Goal: Task Accomplishment & Management: Manage account settings

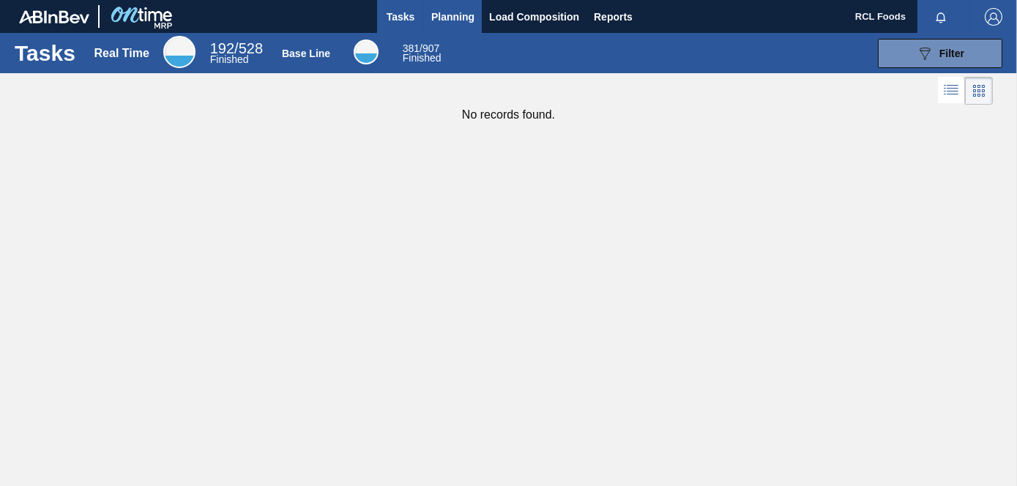
click at [448, 29] on button "Planning" at bounding box center [453, 16] width 58 height 33
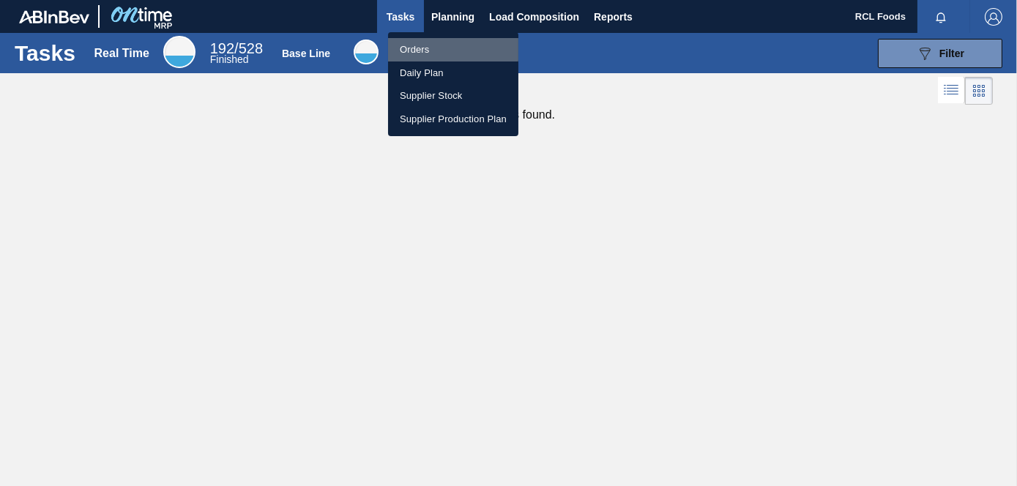
click at [433, 49] on li "Orders" at bounding box center [453, 49] width 130 height 23
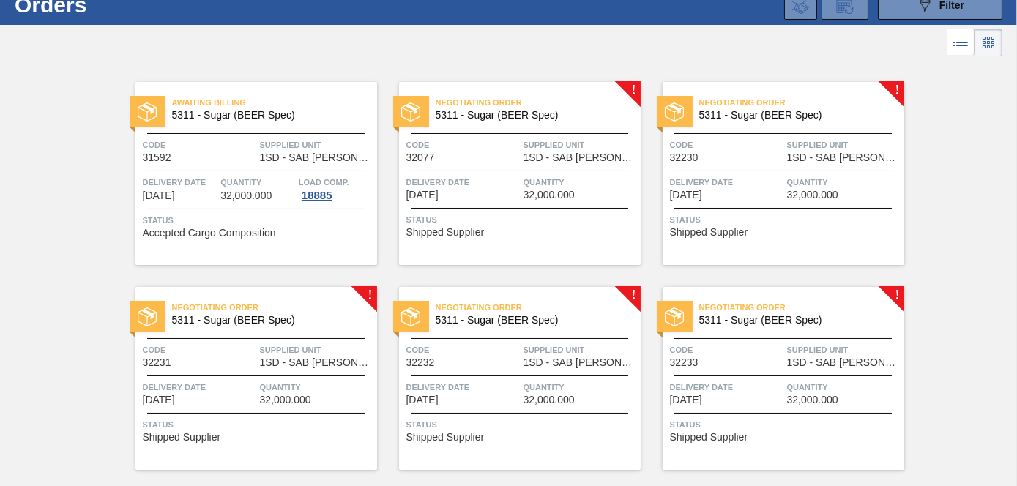
scroll to position [73, 0]
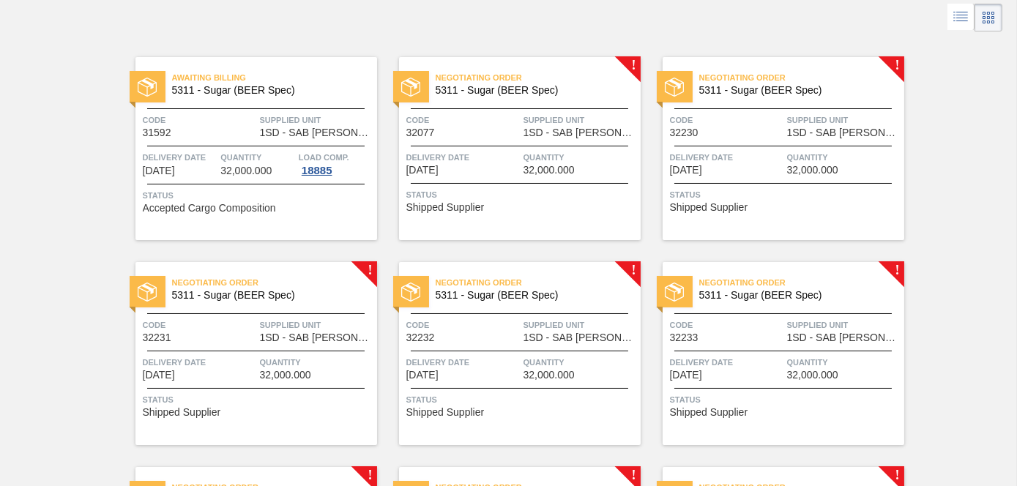
click at [502, 72] on span "Negotiating Order" at bounding box center [538, 77] width 205 height 15
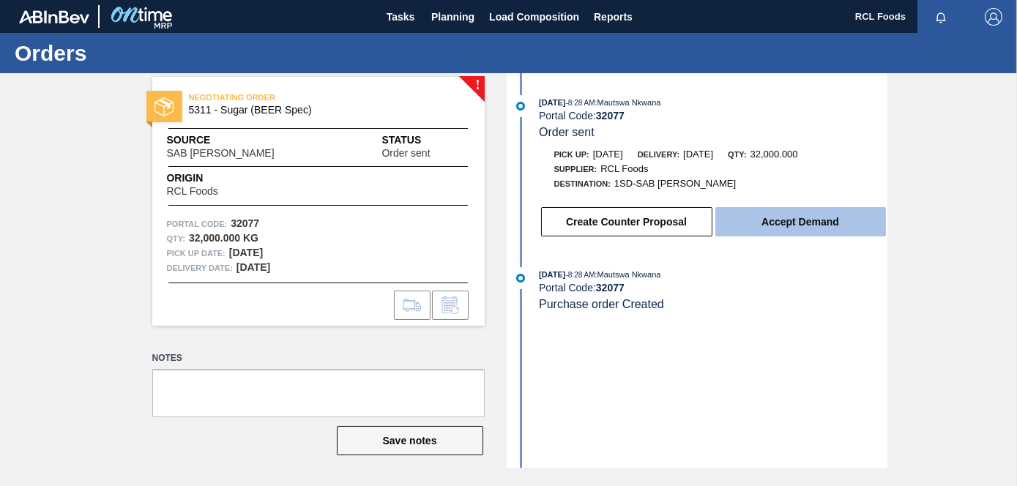
click at [756, 228] on button "Accept Demand" at bounding box center [800, 221] width 171 height 29
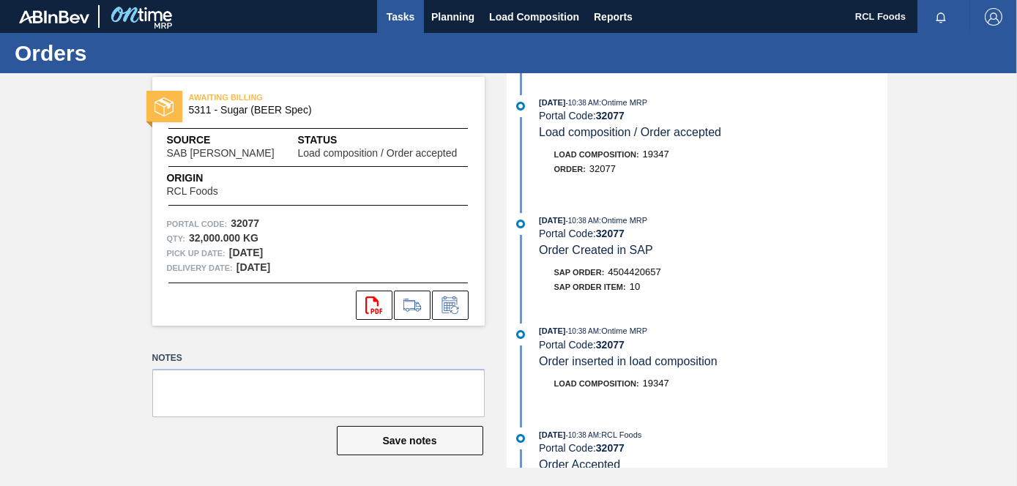
click at [395, 26] on button "Tasks" at bounding box center [400, 16] width 47 height 33
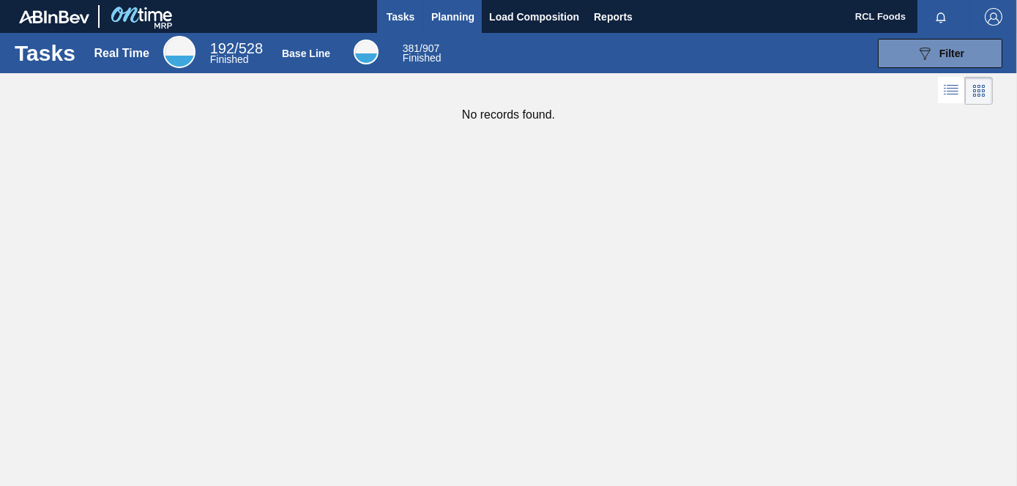
click at [433, 22] on span "Planning" at bounding box center [452, 17] width 43 height 18
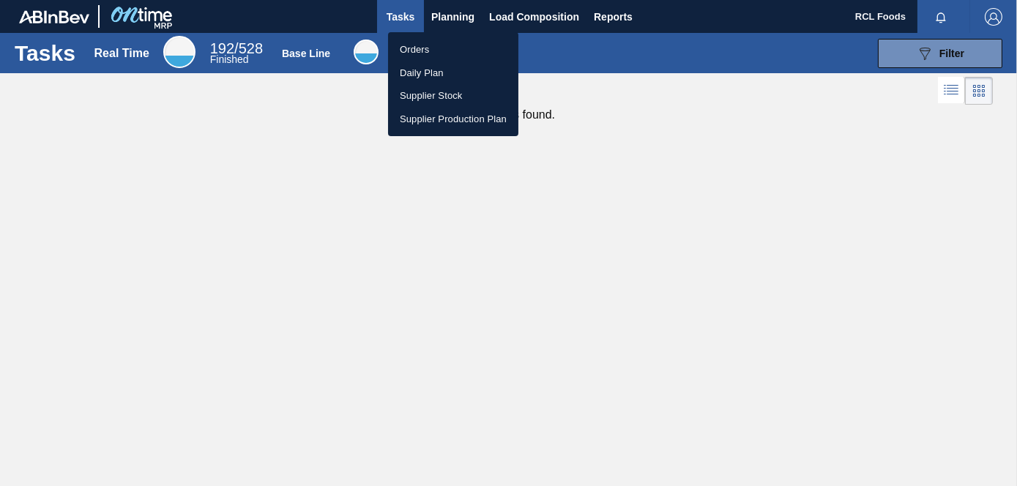
click at [425, 45] on li "Orders" at bounding box center [453, 49] width 130 height 23
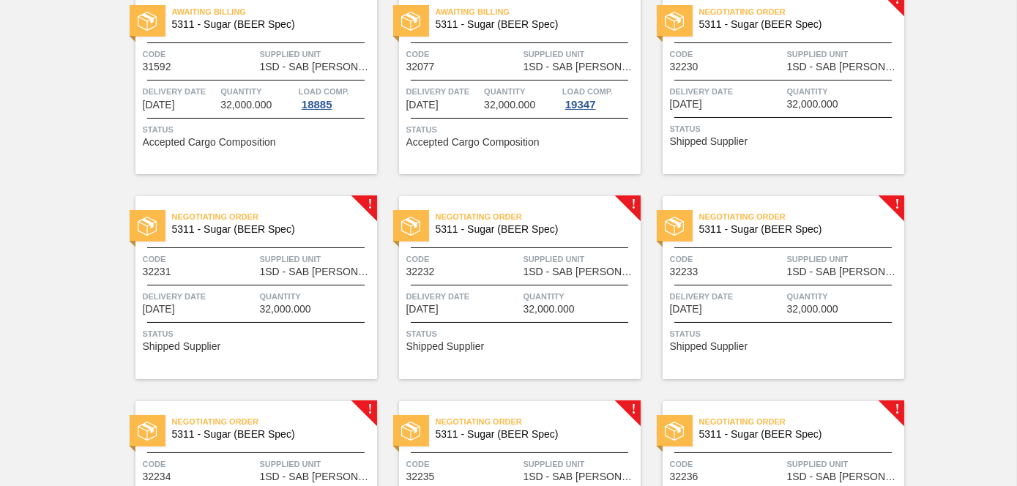
scroll to position [146, 0]
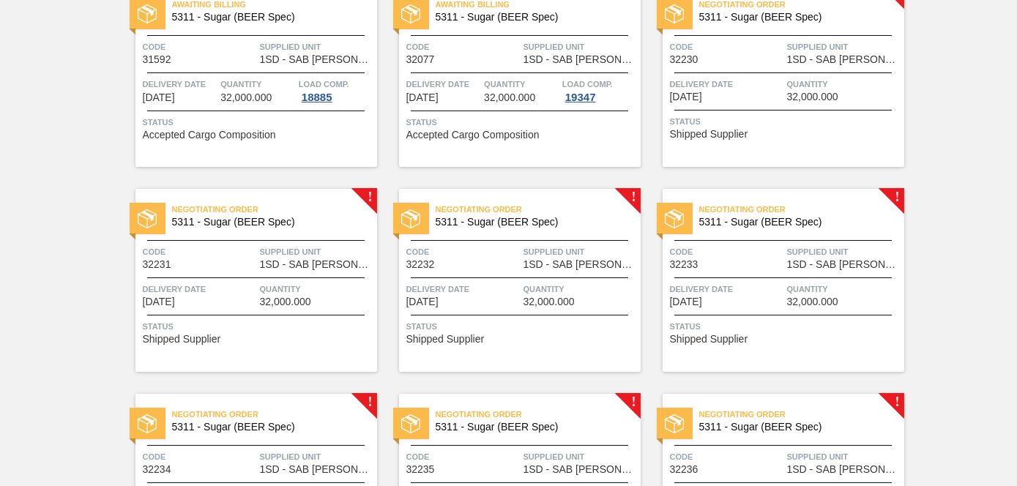
click at [731, 57] on div "Code 32230" at bounding box center [726, 53] width 113 height 26
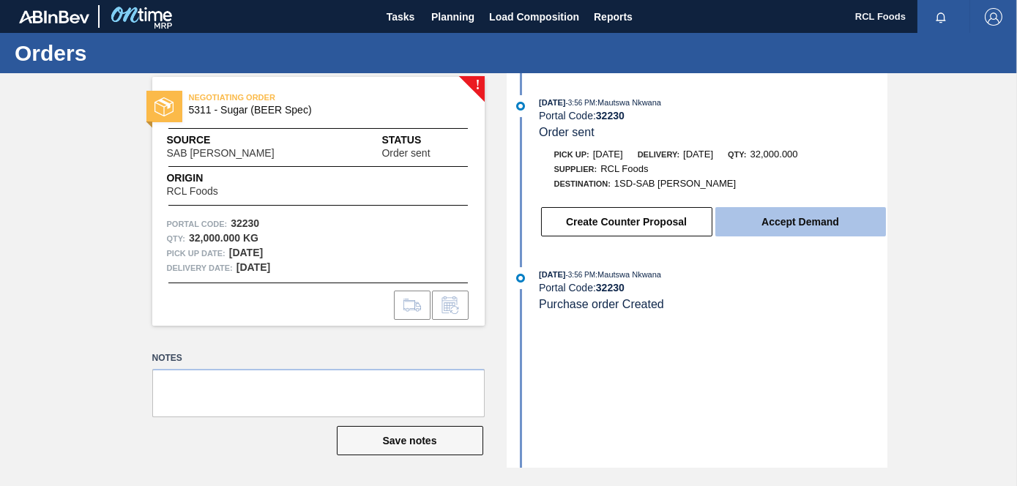
click at [754, 226] on button "Accept Demand" at bounding box center [800, 221] width 171 height 29
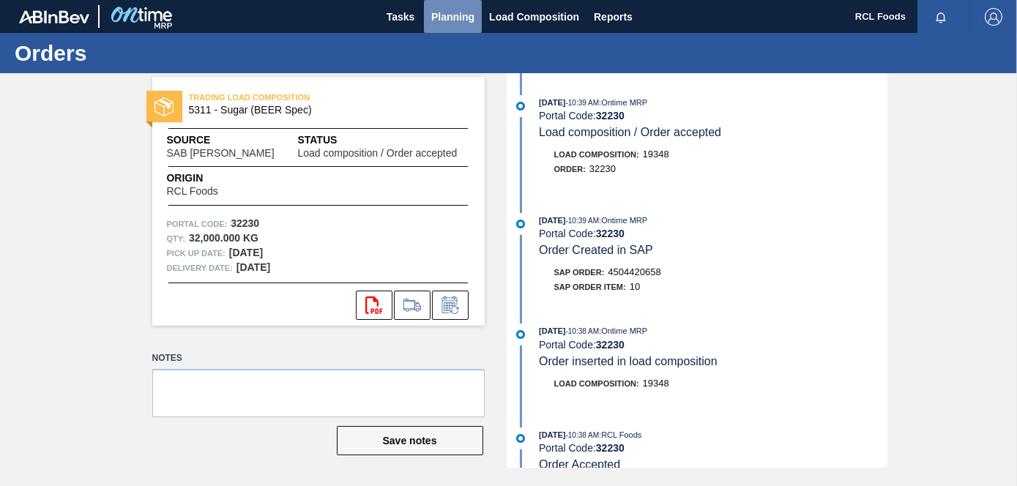
click at [431, 16] on span "Planning" at bounding box center [452, 17] width 43 height 18
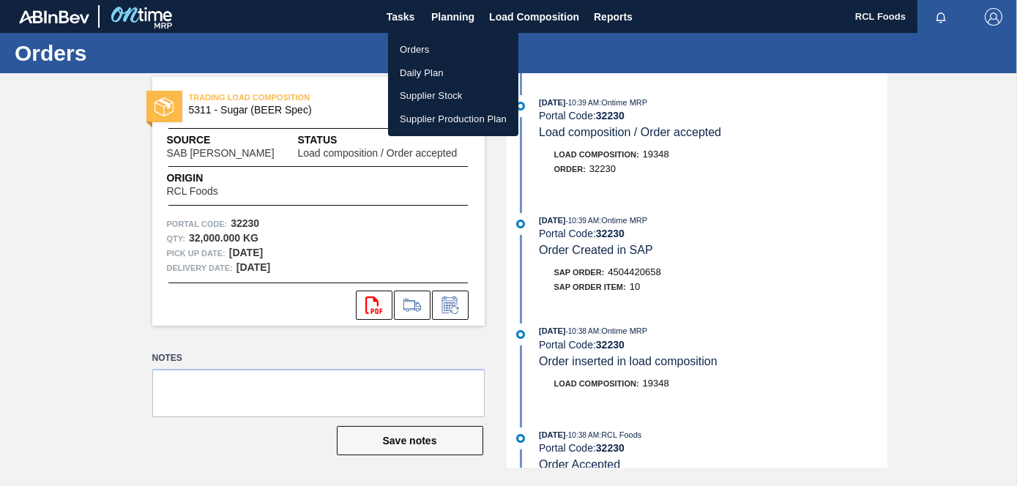
click at [431, 45] on li "Orders" at bounding box center [453, 49] width 130 height 23
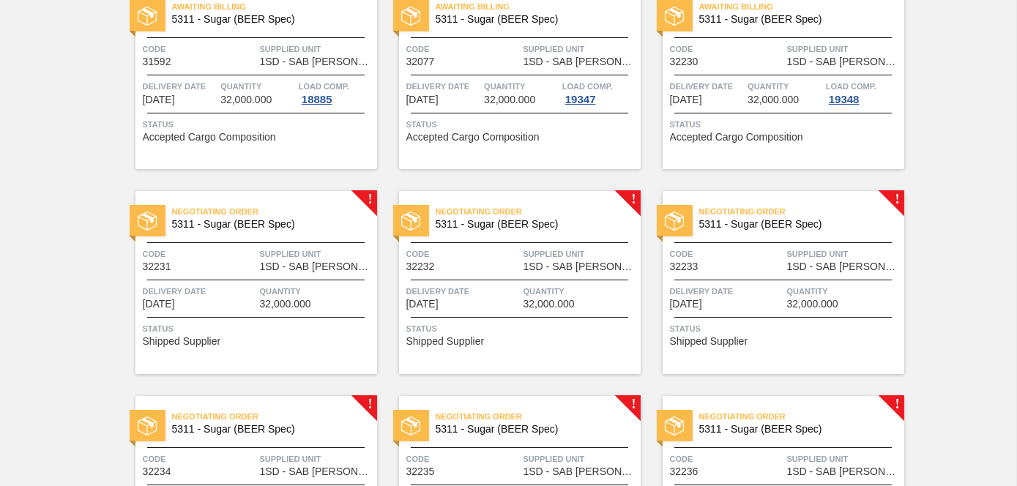
scroll to position [146, 0]
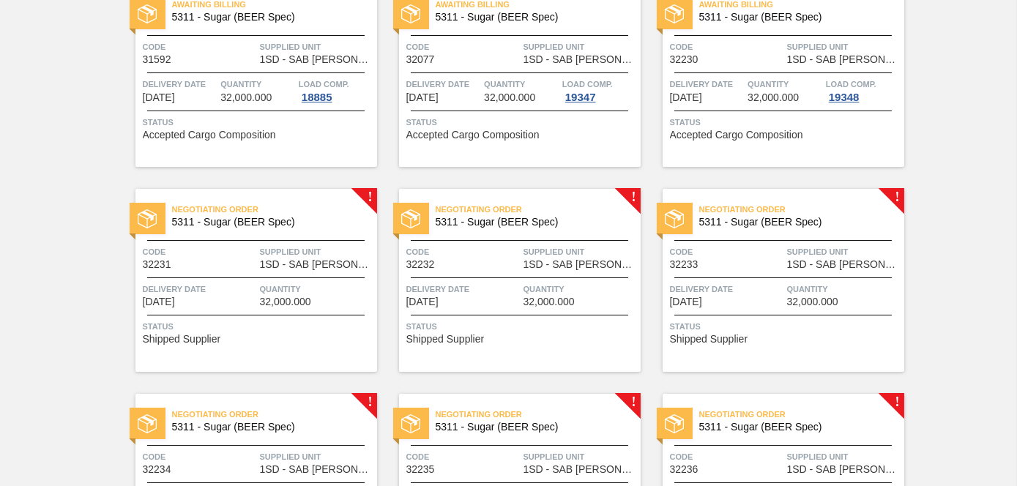
click at [256, 255] on div "Code 32231 Supplied Unit 1SD - [GEOGRAPHIC_DATA] Rosslyn Brewery" at bounding box center [256, 258] width 242 height 26
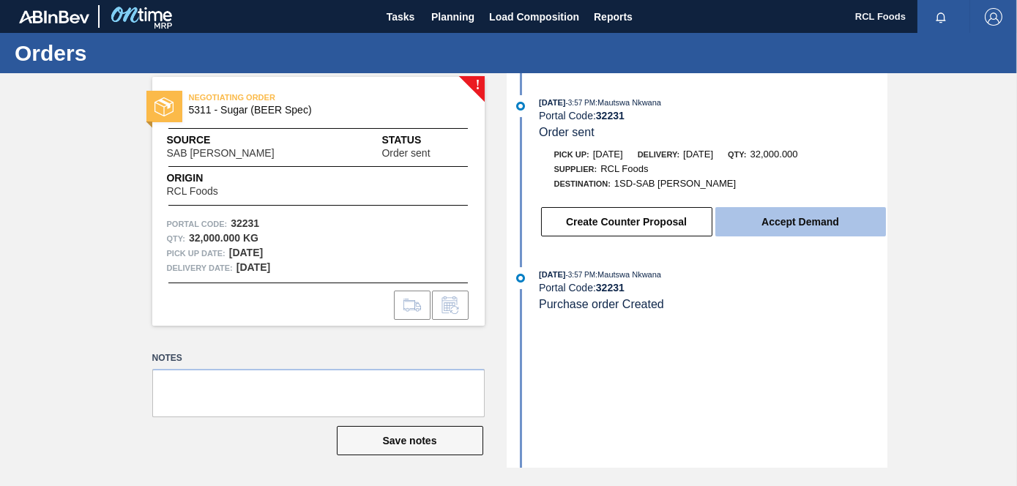
click at [726, 220] on button "Accept Demand" at bounding box center [800, 221] width 171 height 29
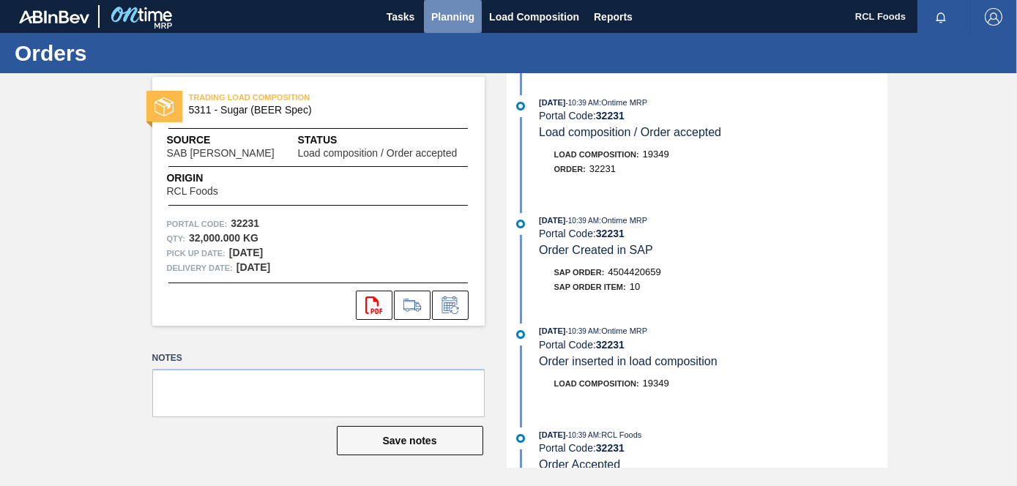
click at [443, 28] on button "Planning" at bounding box center [453, 16] width 58 height 33
click at [449, 20] on span "Planning" at bounding box center [452, 17] width 43 height 18
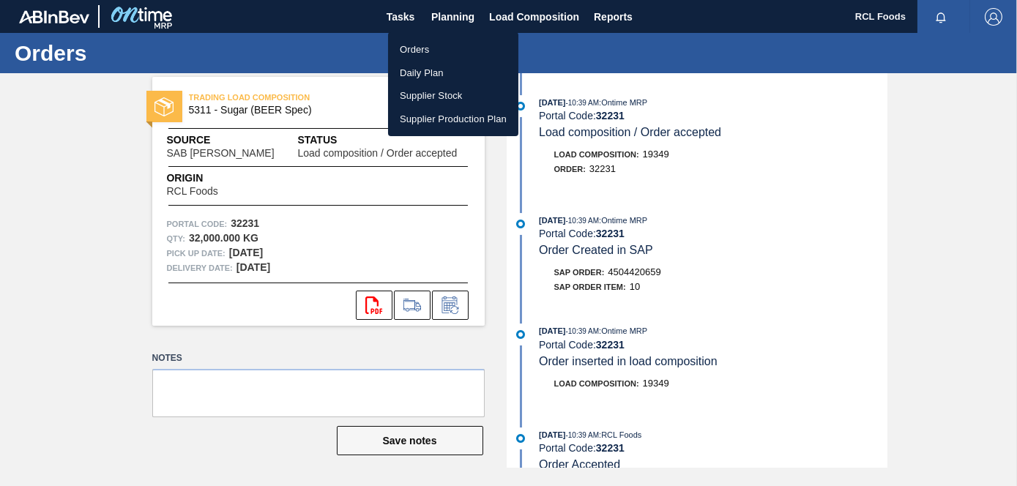
click at [437, 42] on li "Orders" at bounding box center [453, 49] width 130 height 23
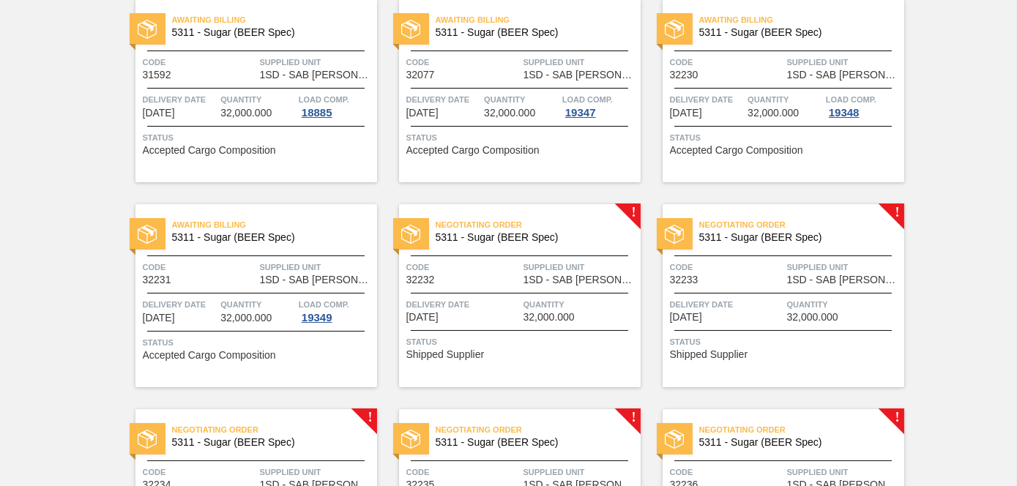
scroll to position [146, 0]
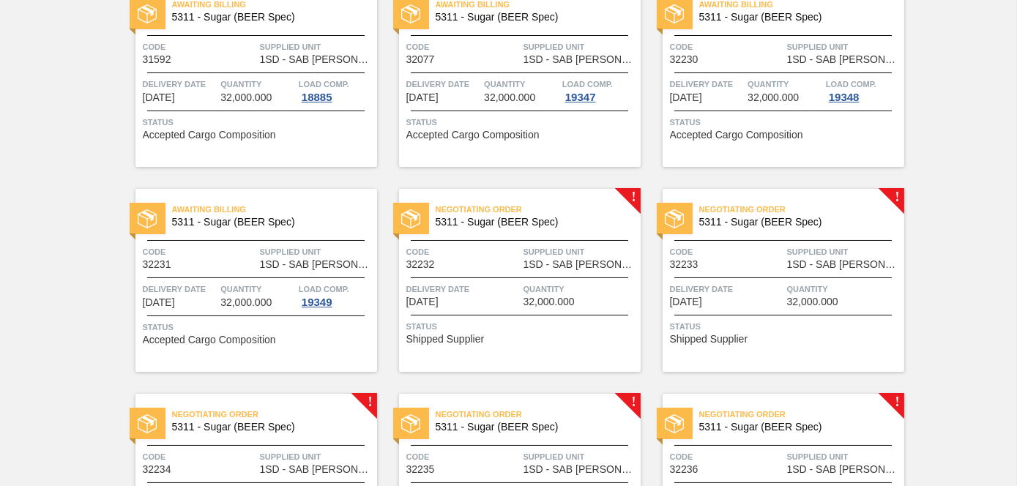
click at [564, 280] on div "Negotiating Order 5311 - Sugar (BEER Spec) Code 32232 Supplied Unit 1SD - SAB R…" at bounding box center [520, 280] width 242 height 183
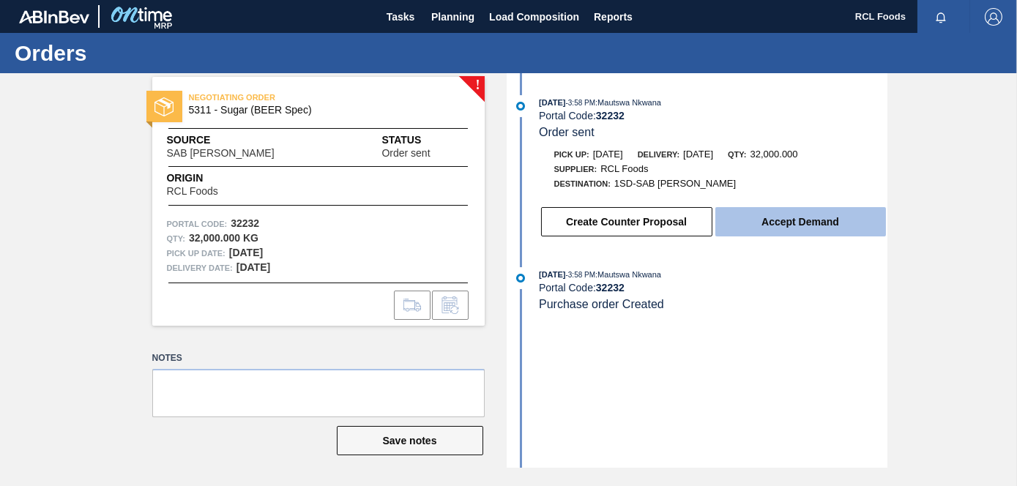
click at [796, 220] on button "Accept Demand" at bounding box center [800, 221] width 171 height 29
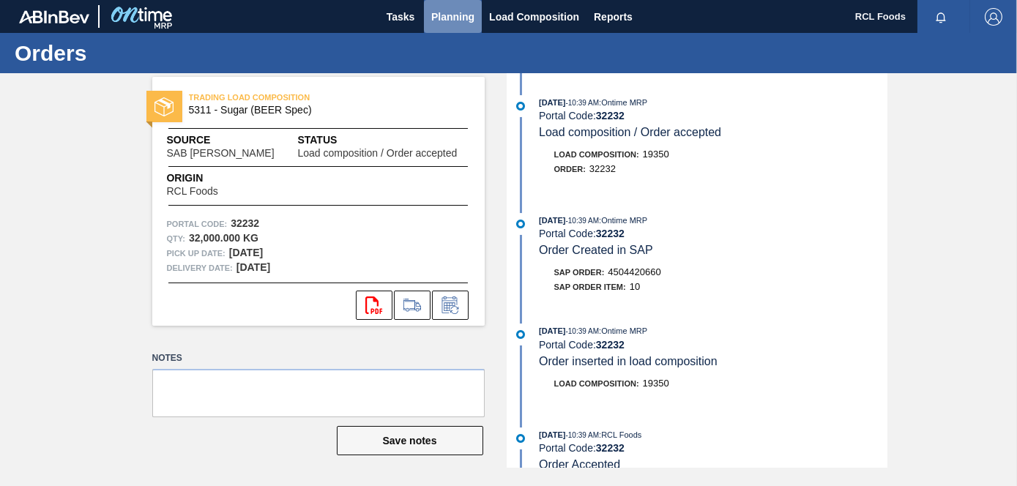
click at [444, 13] on span "Planning" at bounding box center [452, 17] width 43 height 18
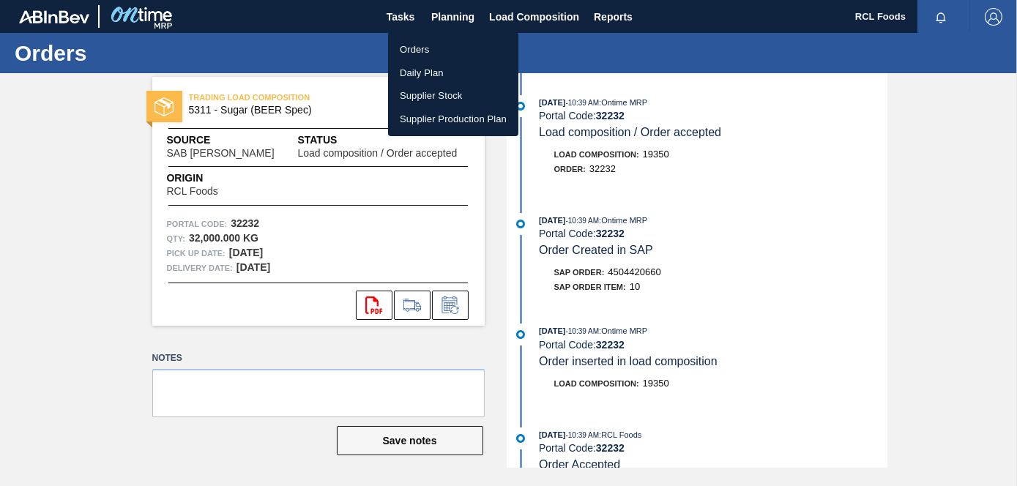
click at [425, 49] on li "Orders" at bounding box center [453, 49] width 130 height 23
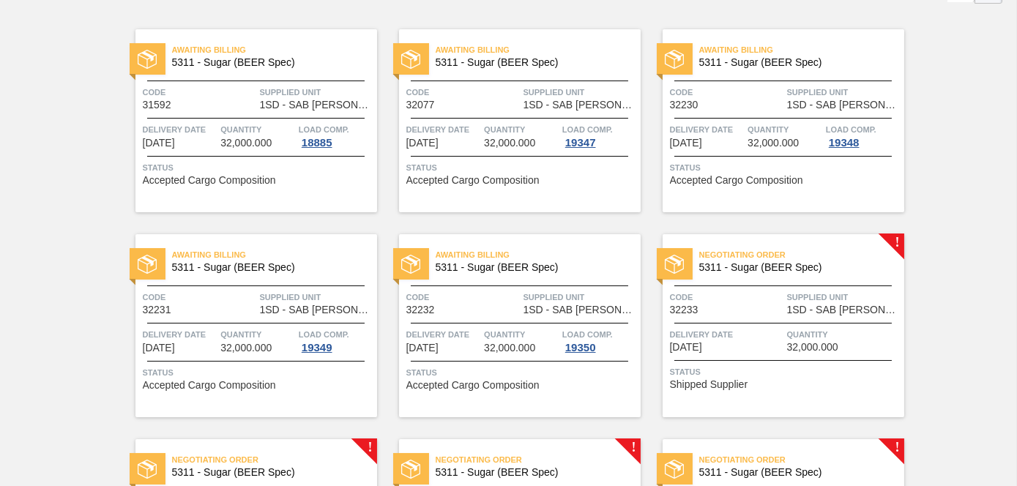
scroll to position [146, 0]
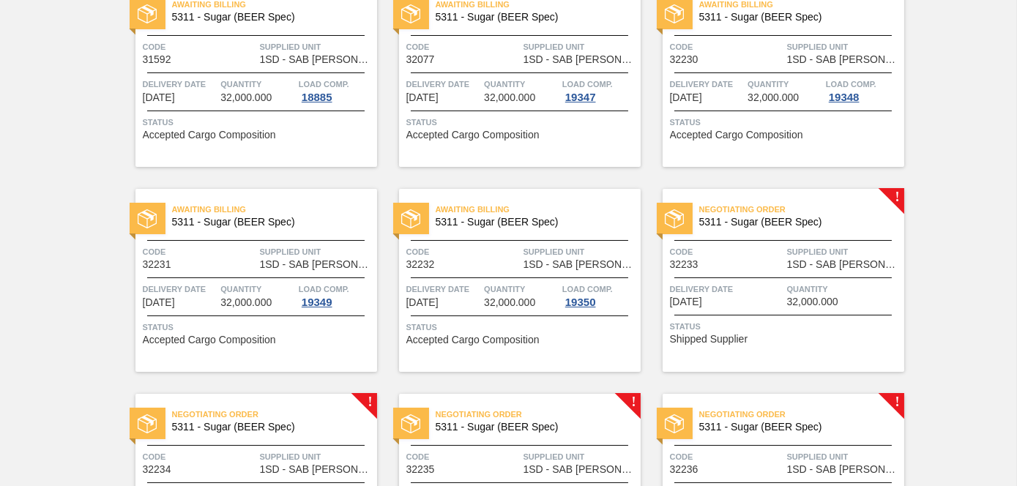
click at [805, 301] on span "32,000.000" at bounding box center [812, 301] width 51 height 11
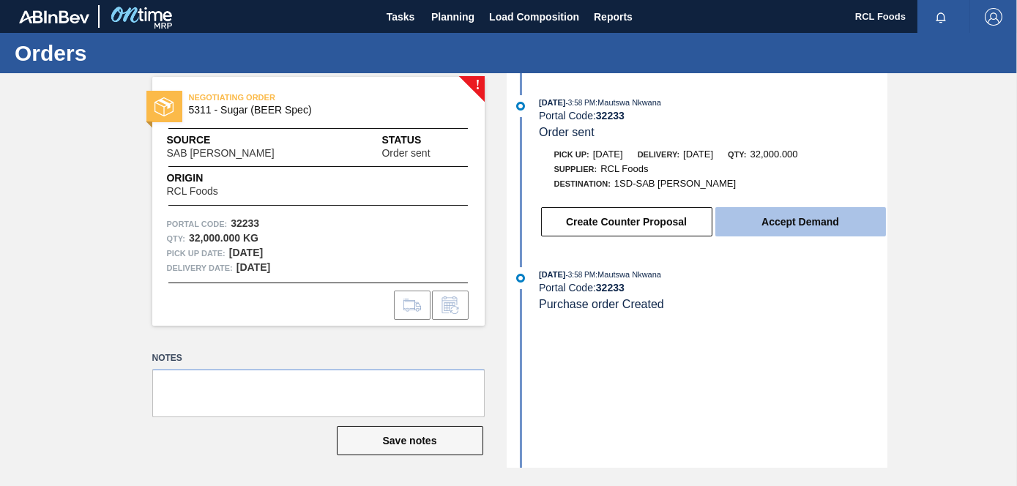
click at [804, 230] on button "Accept Demand" at bounding box center [800, 221] width 171 height 29
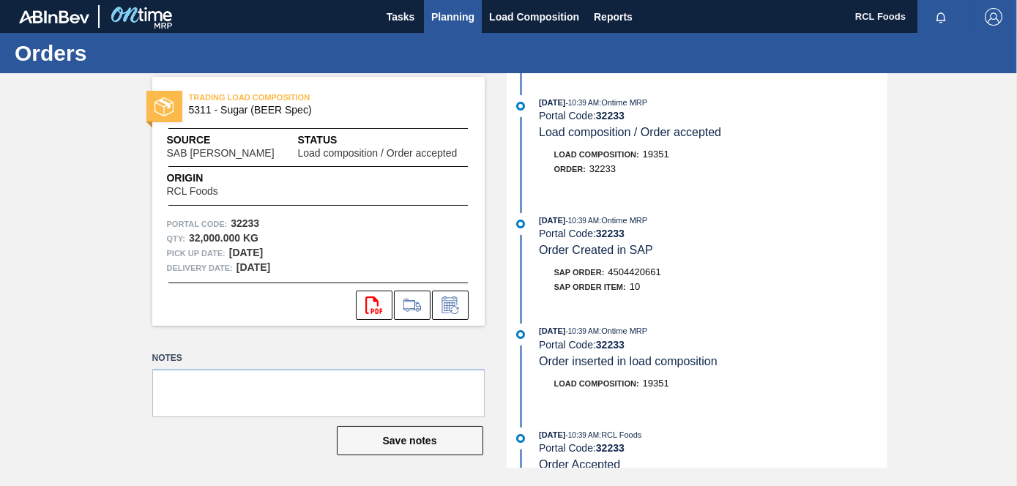
click at [460, 26] on button "Planning" at bounding box center [453, 16] width 58 height 33
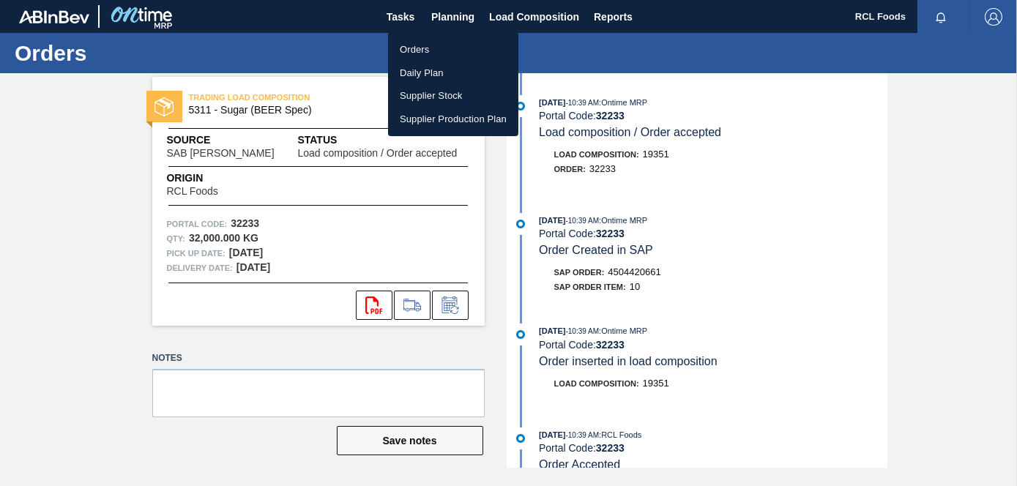
drag, startPoint x: 439, startPoint y: 55, endPoint x: 428, endPoint y: 55, distance: 11.0
click at [439, 55] on li "Orders" at bounding box center [453, 49] width 130 height 23
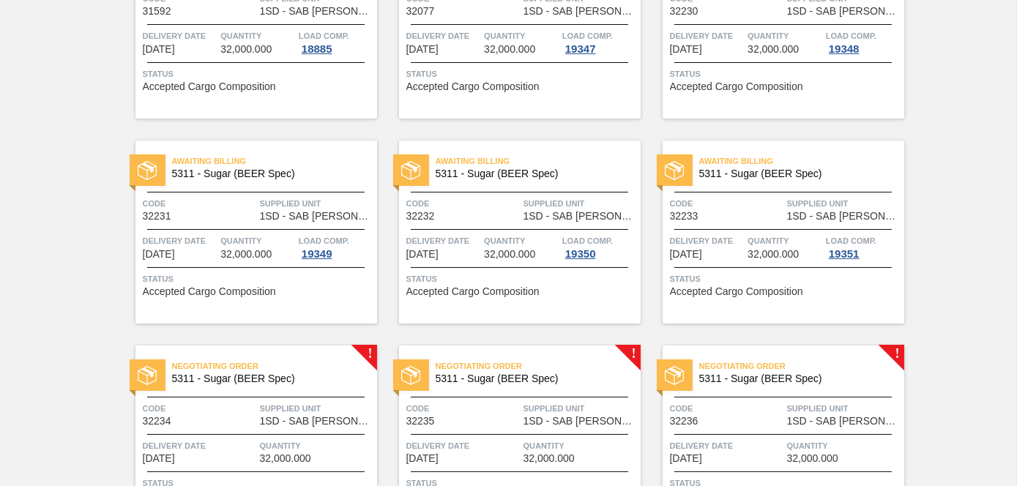
scroll to position [220, 0]
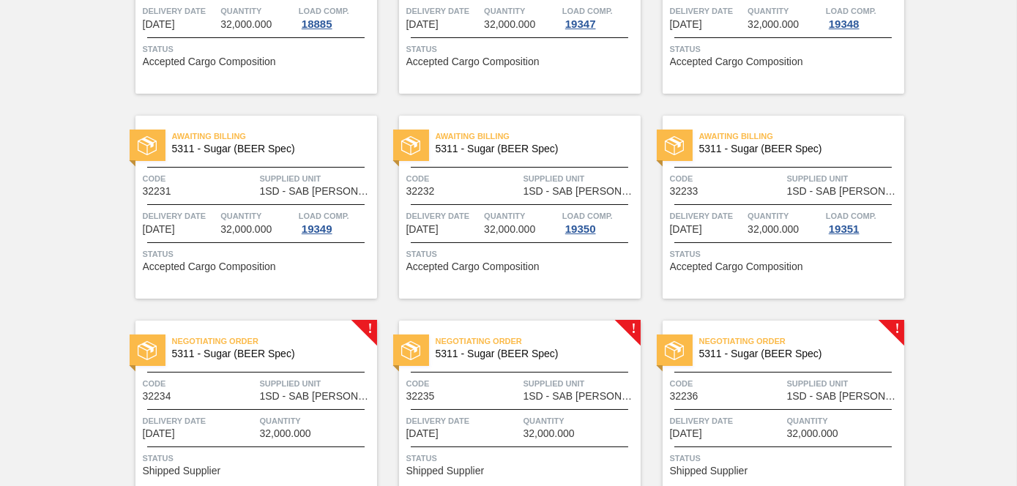
click at [256, 366] on div "Negotiating Order 5311 - Sugar (BEER Spec) Code 32234 Supplied Unit 1SD - SAB R…" at bounding box center [256, 412] width 242 height 183
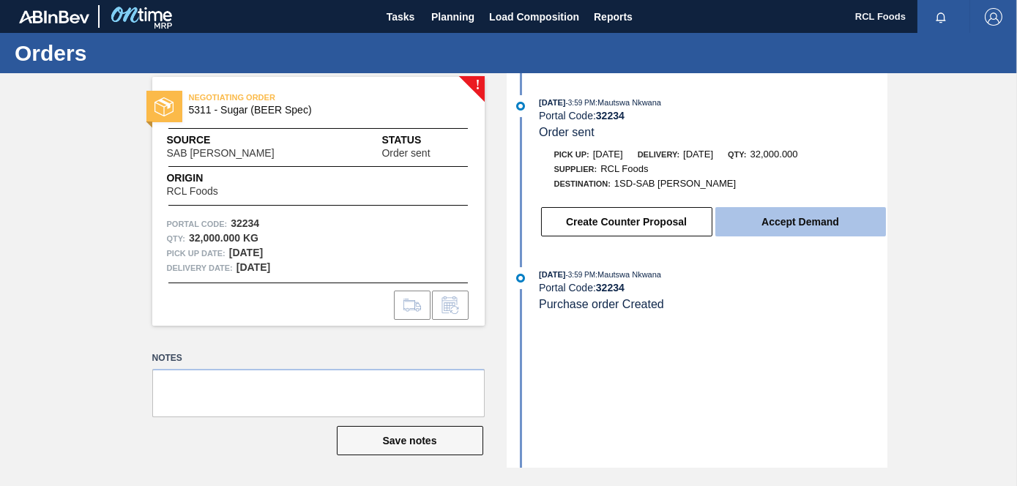
click at [776, 215] on button "Accept Demand" at bounding box center [800, 221] width 171 height 29
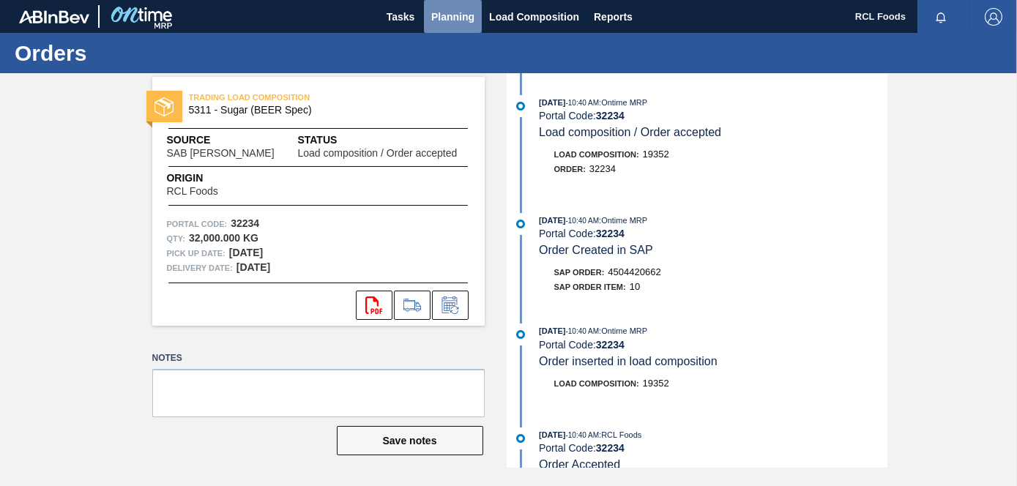
click at [462, 16] on span "Planning" at bounding box center [452, 17] width 43 height 18
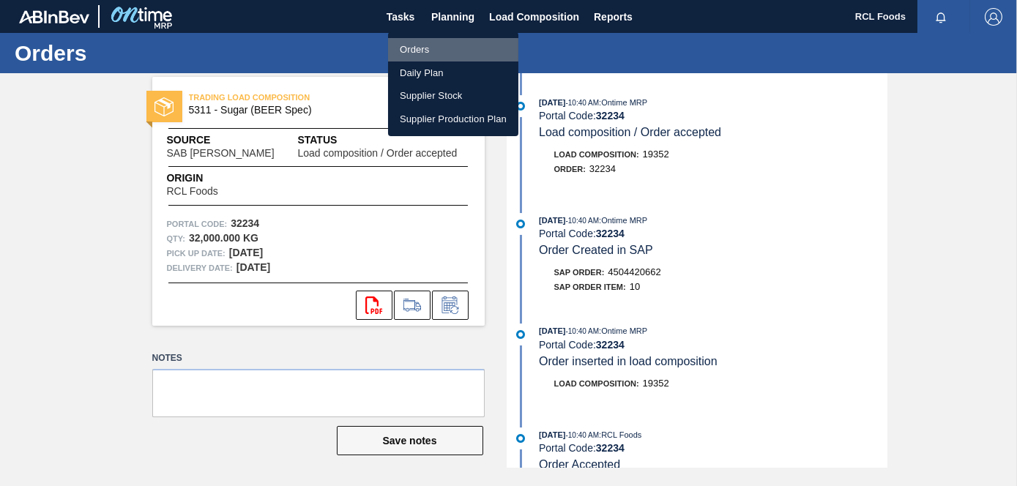
click at [433, 45] on li "Orders" at bounding box center [453, 49] width 130 height 23
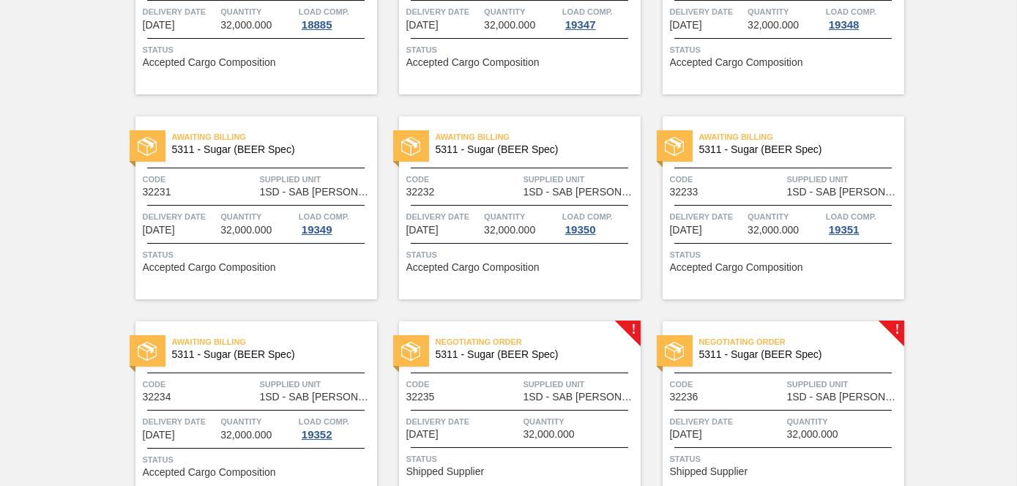
scroll to position [220, 0]
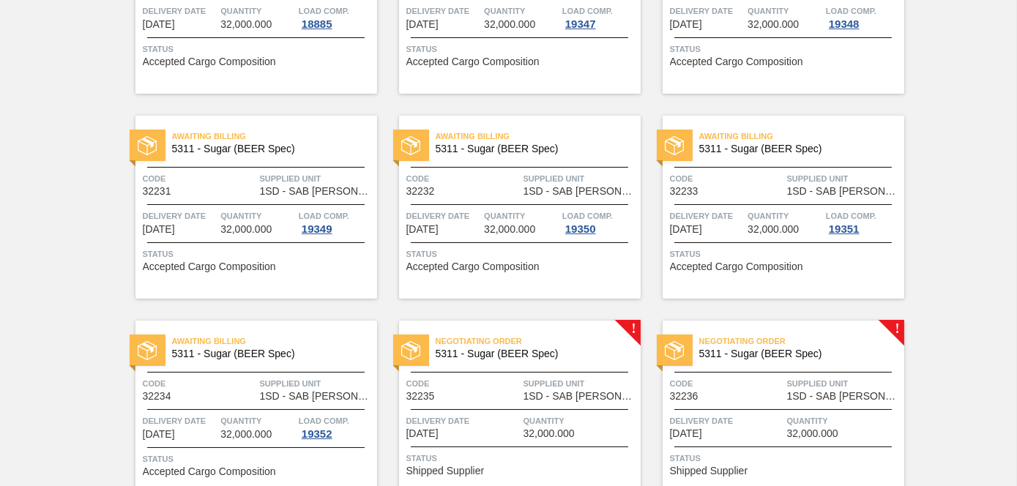
click at [471, 365] on div "Negotiating Order 5311 - Sugar (BEER Spec) Code 32235 Supplied Unit 1SD - SAB R…" at bounding box center [520, 412] width 242 height 183
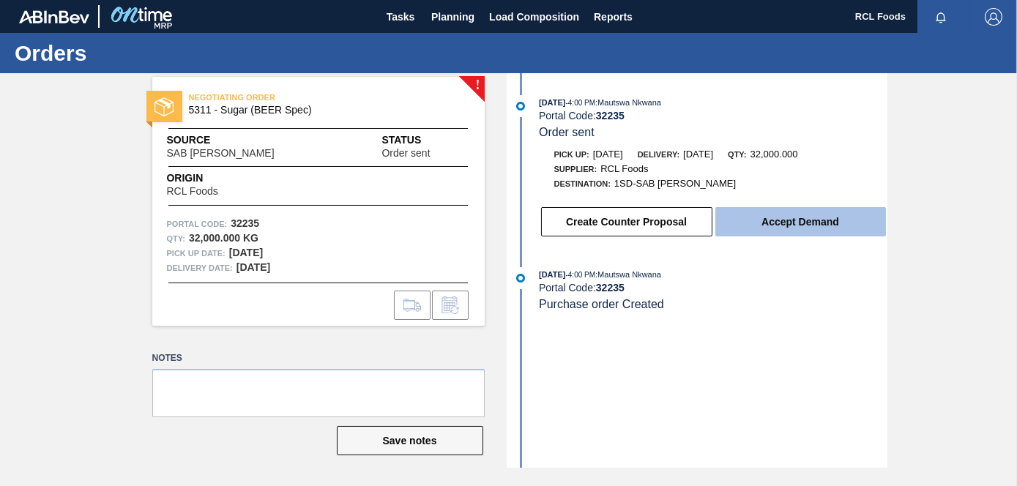
click at [777, 227] on button "Accept Demand" at bounding box center [800, 221] width 171 height 29
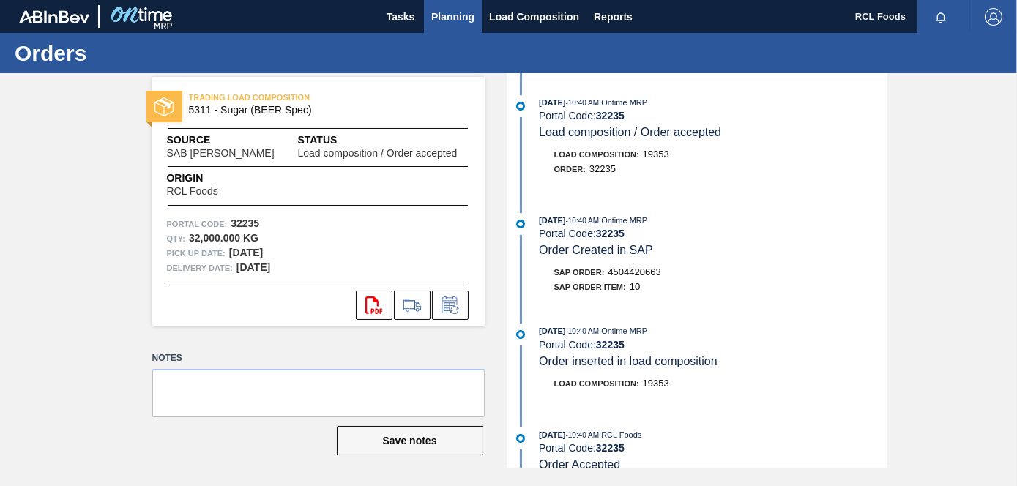
click at [455, 12] on span "Planning" at bounding box center [452, 17] width 43 height 18
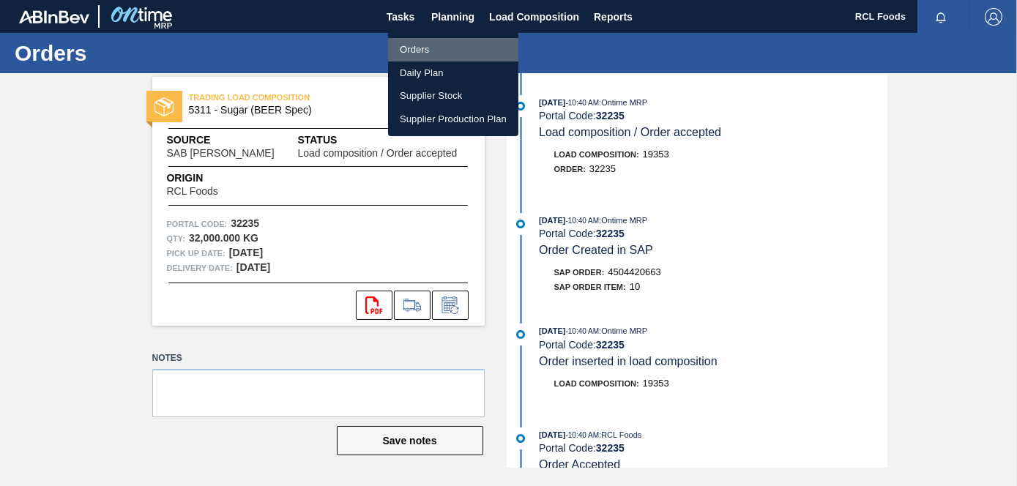
click at [450, 47] on li "Orders" at bounding box center [453, 49] width 130 height 23
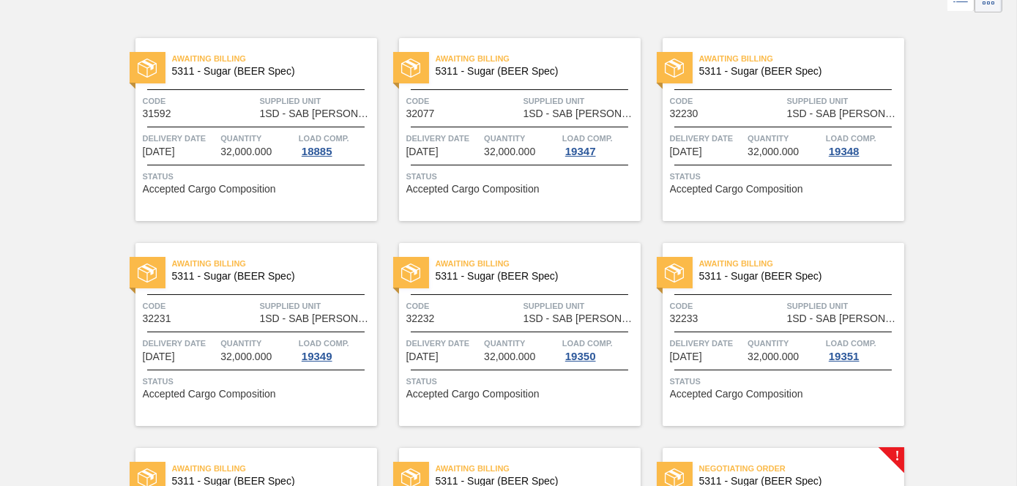
scroll to position [291, 0]
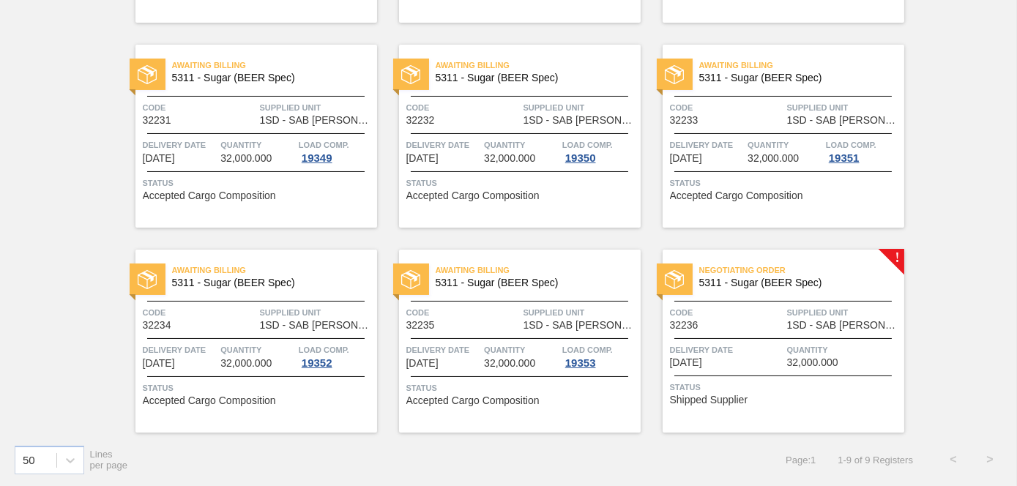
click at [766, 295] on div "Negotiating Order 5311 - Sugar (BEER Spec) Code 32236 Supplied Unit 1SD - SAB R…" at bounding box center [784, 341] width 242 height 183
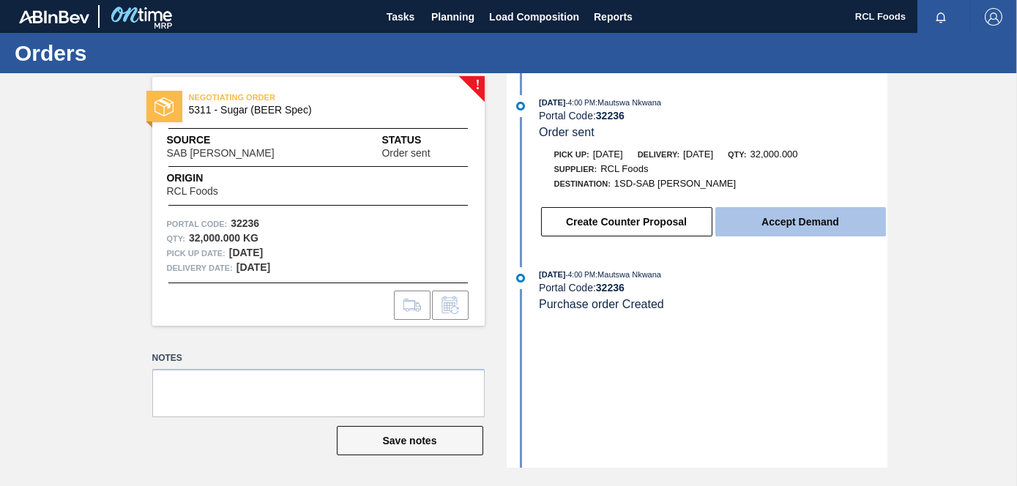
click at [798, 225] on button "Accept Demand" at bounding box center [800, 221] width 171 height 29
